Goal: Task Accomplishment & Management: Use online tool/utility

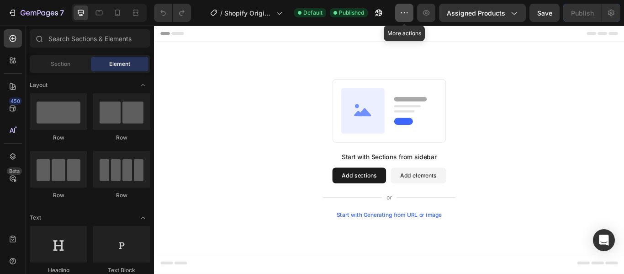
click at [398, 10] on button "button" at bounding box center [404, 13] width 18 height 18
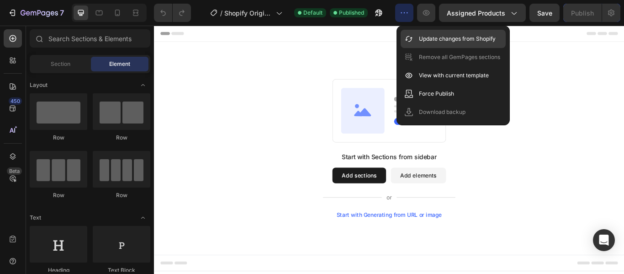
click at [476, 40] on p "Update changes from Shopify" at bounding box center [457, 38] width 77 height 9
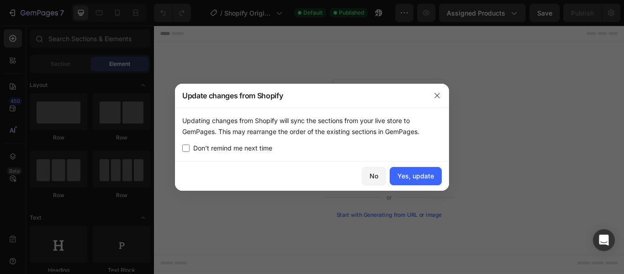
click at [227, 145] on span "Don’t remind me next time" at bounding box center [232, 147] width 79 height 11
checkbox input "true"
click at [401, 177] on div "Yes, update" at bounding box center [415, 176] width 37 height 10
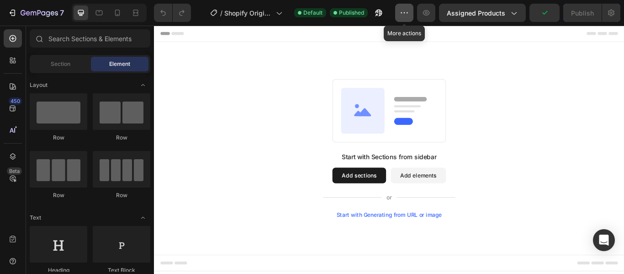
click at [413, 12] on button "button" at bounding box center [404, 13] width 18 height 18
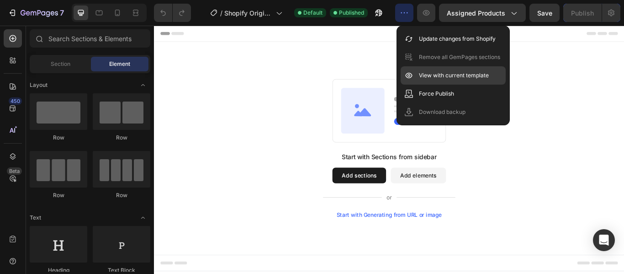
click at [467, 77] on p "View with current template" at bounding box center [454, 75] width 70 height 9
click at [623, 59] on div "Start with Sections from sidebar Add sections Add elements Start with Generatin…" at bounding box center [428, 168] width 548 height 248
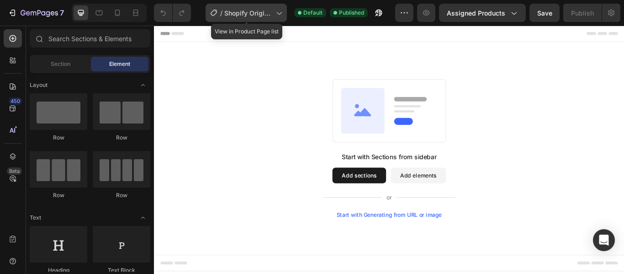
click at [246, 13] on span "Shopify Original Product Template" at bounding box center [248, 13] width 48 height 10
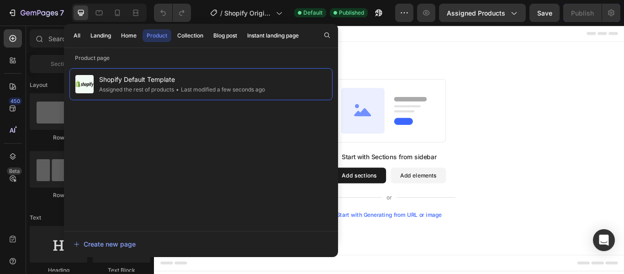
click at [428, 63] on div "Start with Sections from sidebar Add sections Add elements Start with Generatin…" at bounding box center [428, 168] width 548 height 248
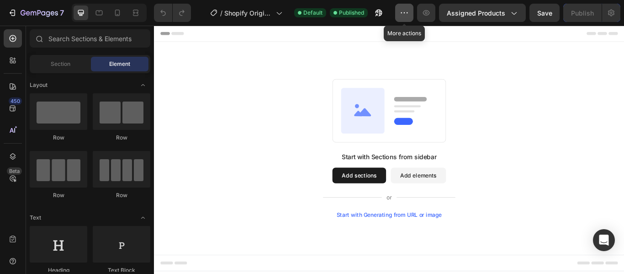
click at [401, 19] on button "button" at bounding box center [404, 13] width 18 height 18
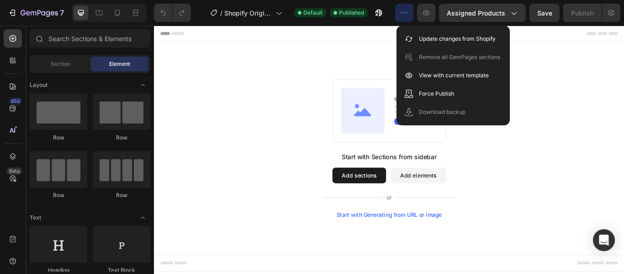
click at [180, 33] on icon at bounding box center [174, 35] width 27 height 4
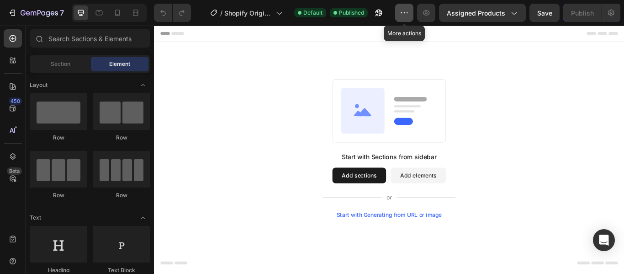
click at [408, 17] on icon "button" at bounding box center [404, 12] width 9 height 9
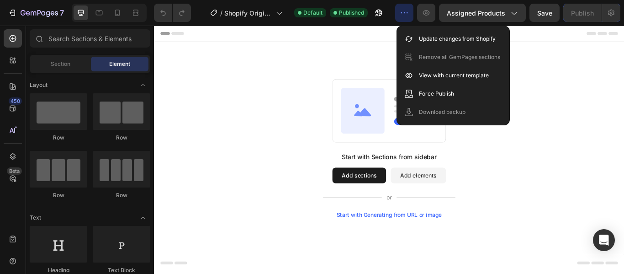
click at [623, 85] on div "Start with Sections from sidebar Add sections Add elements Start with Generatin…" at bounding box center [428, 168] width 548 height 248
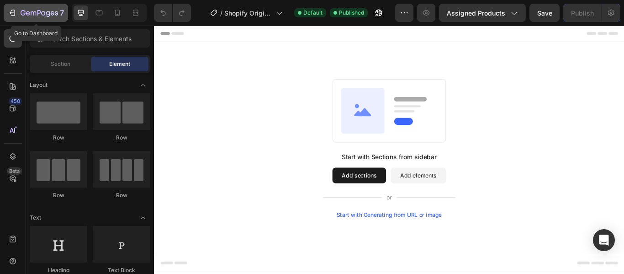
click at [15, 10] on icon "button" at bounding box center [12, 12] width 9 height 9
